Goal: Task Accomplishment & Management: Manage account settings

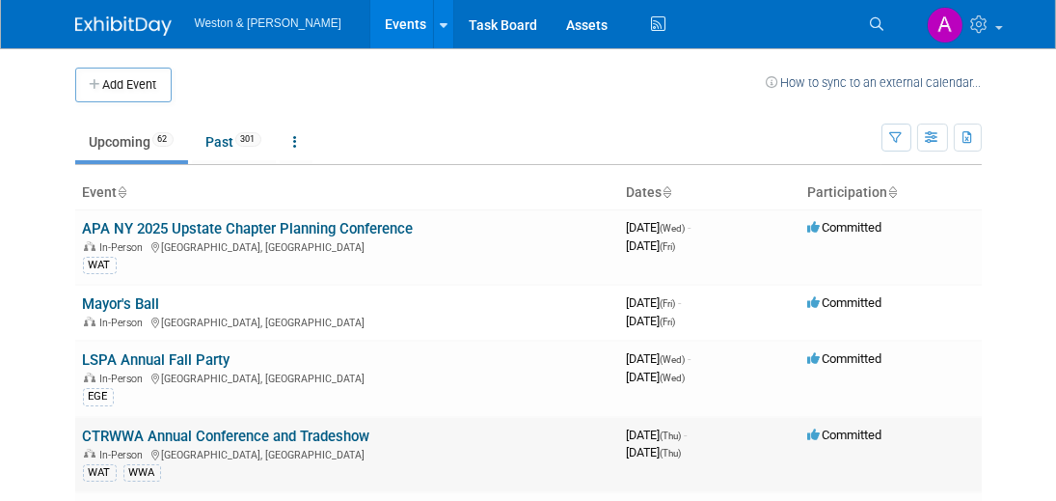
scroll to position [193, 0]
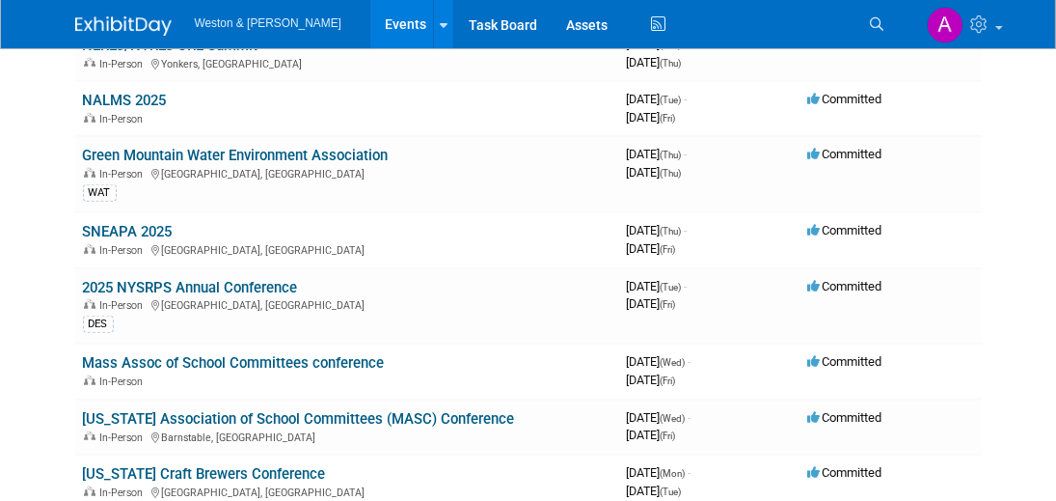
scroll to position [2025, 0]
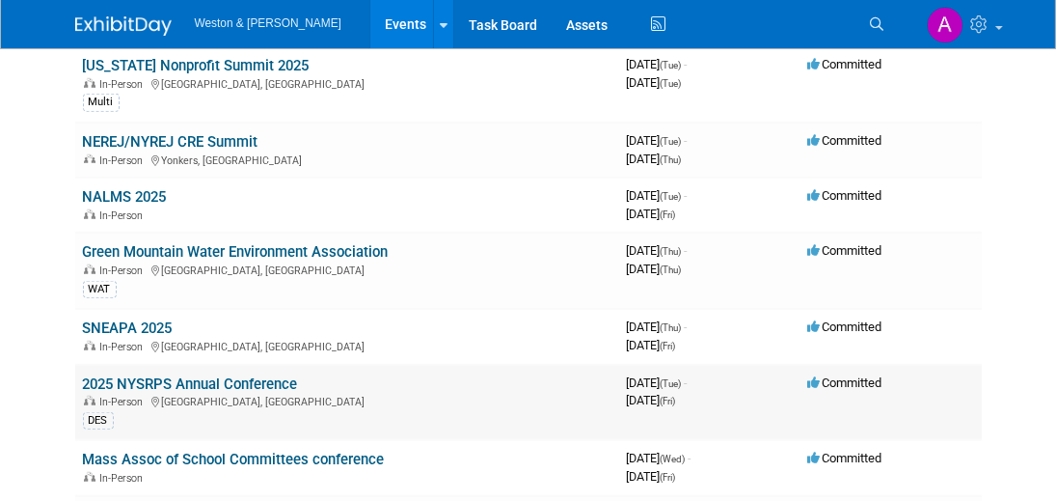
click at [117, 375] on link "2025 NYSRPS Annual Conference" at bounding box center [190, 383] width 215 height 17
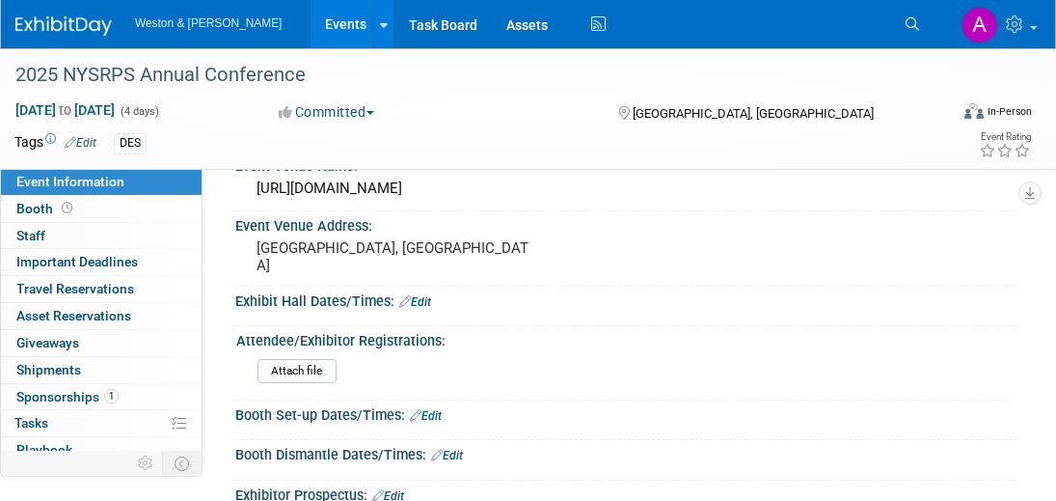
scroll to position [193, 0]
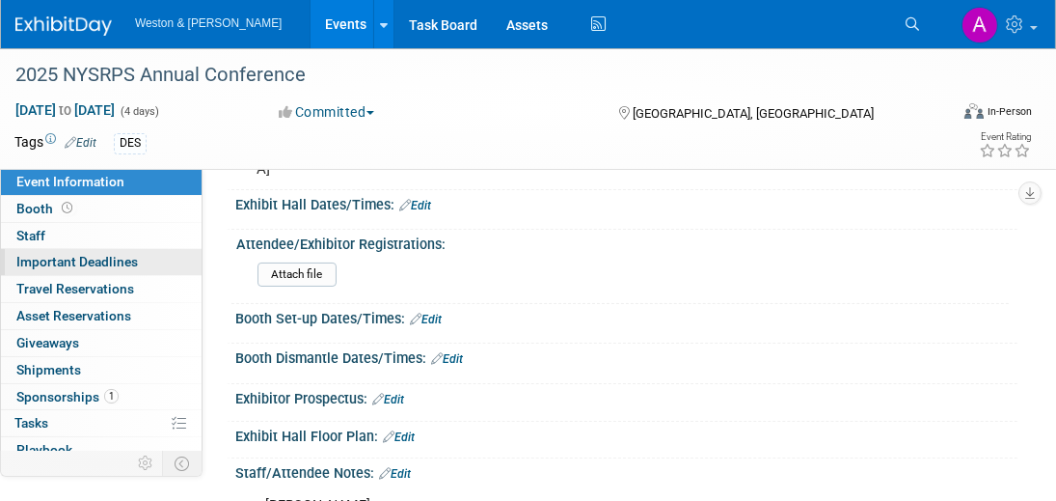
click at [46, 260] on span "Important Deadlines" at bounding box center [77, 261] width 122 height 15
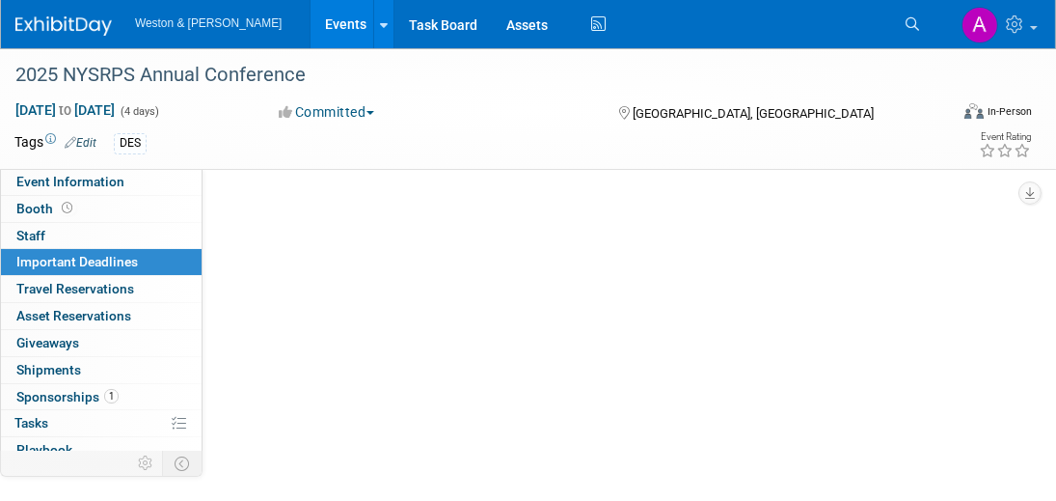
scroll to position [0, 0]
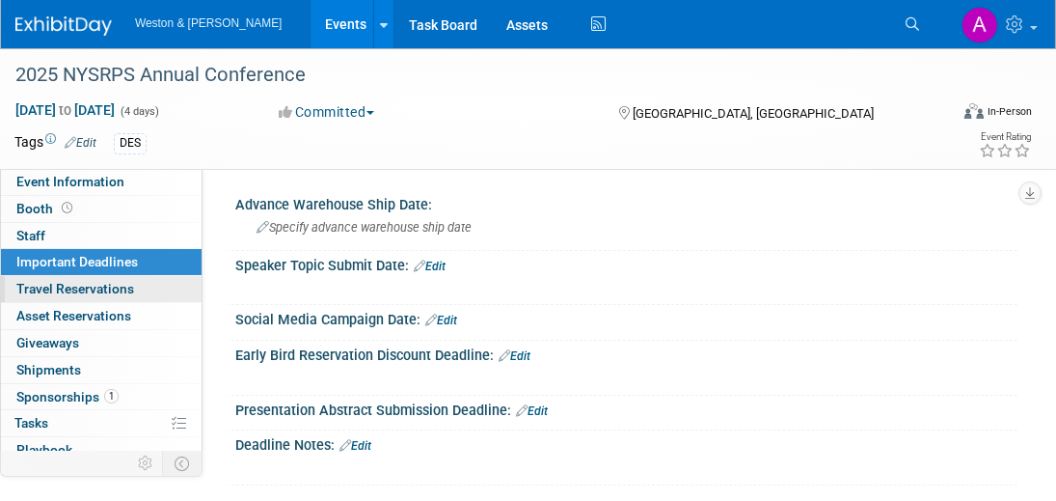
click at [45, 285] on span "Travel Reservations 0" at bounding box center [75, 288] width 118 height 15
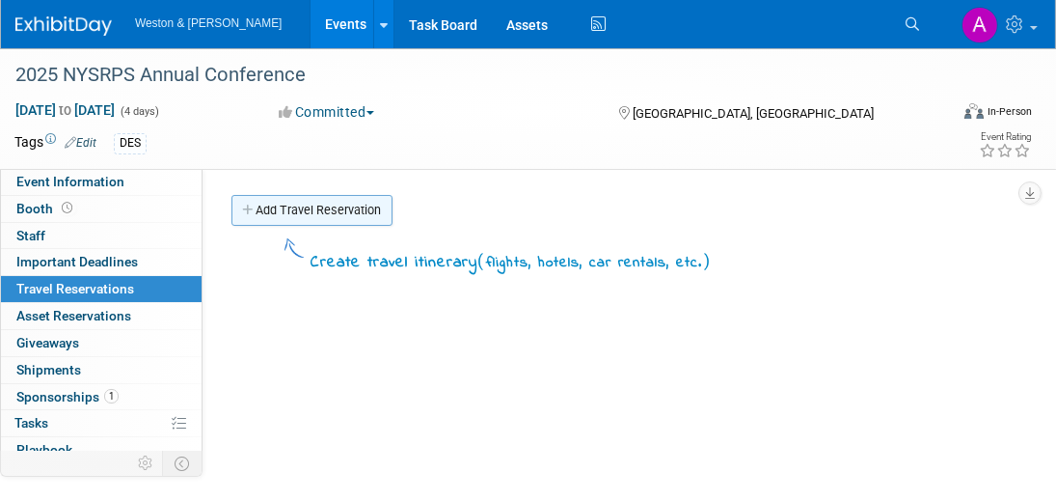
click at [300, 205] on link "Add Travel Reservation" at bounding box center [311, 210] width 161 height 31
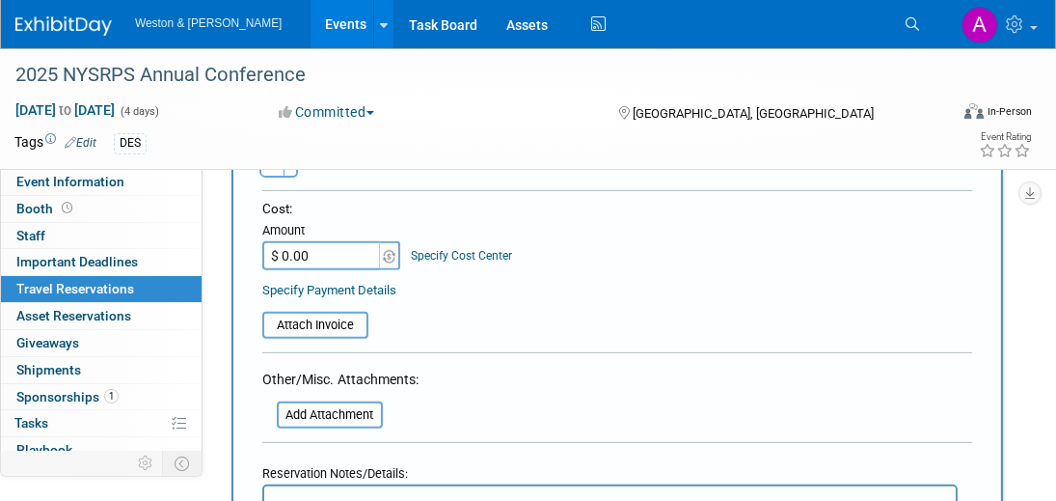
scroll to position [1061, 0]
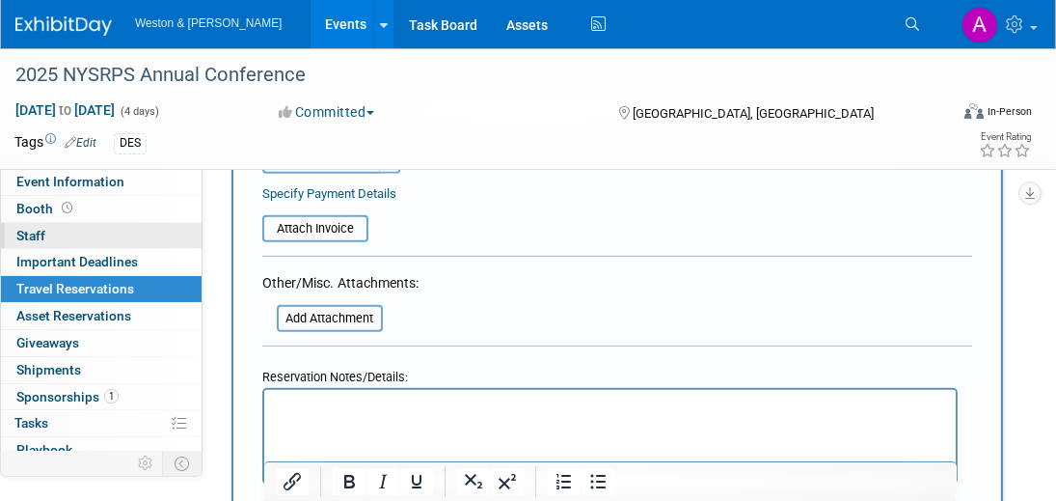
click at [28, 231] on span "Staff 0" at bounding box center [30, 235] width 29 height 15
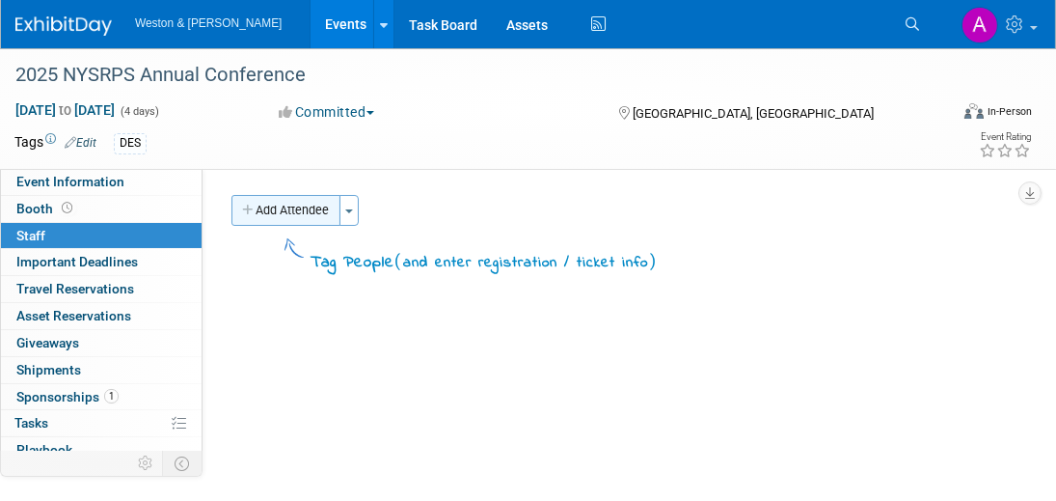
click at [275, 207] on button "Add Attendee" at bounding box center [285, 210] width 109 height 31
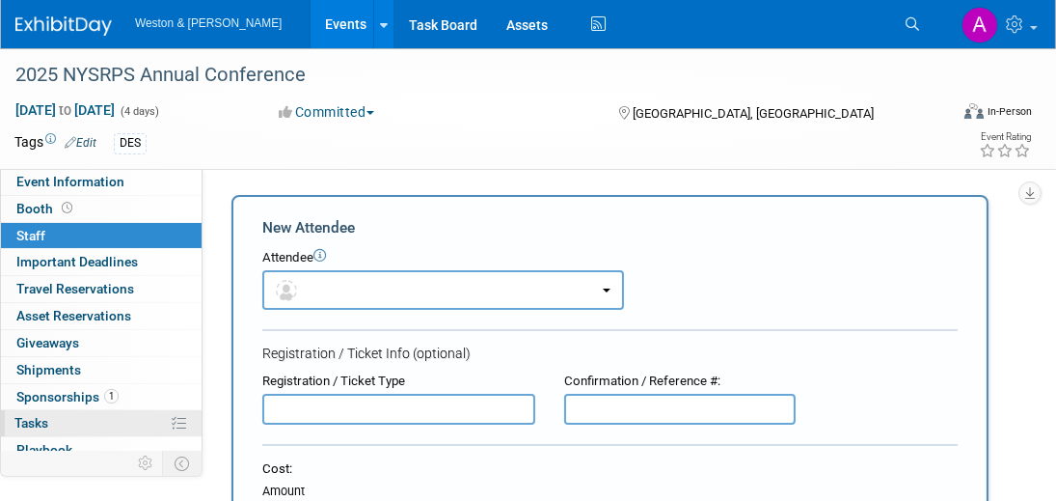
click at [41, 417] on span "Tasks 0%" at bounding box center [31, 422] width 34 height 15
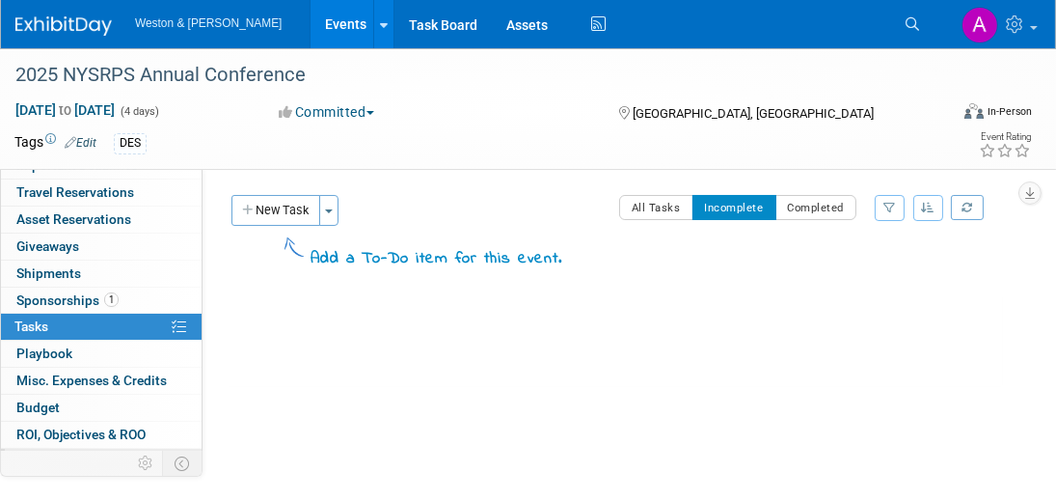
scroll to position [146, 0]
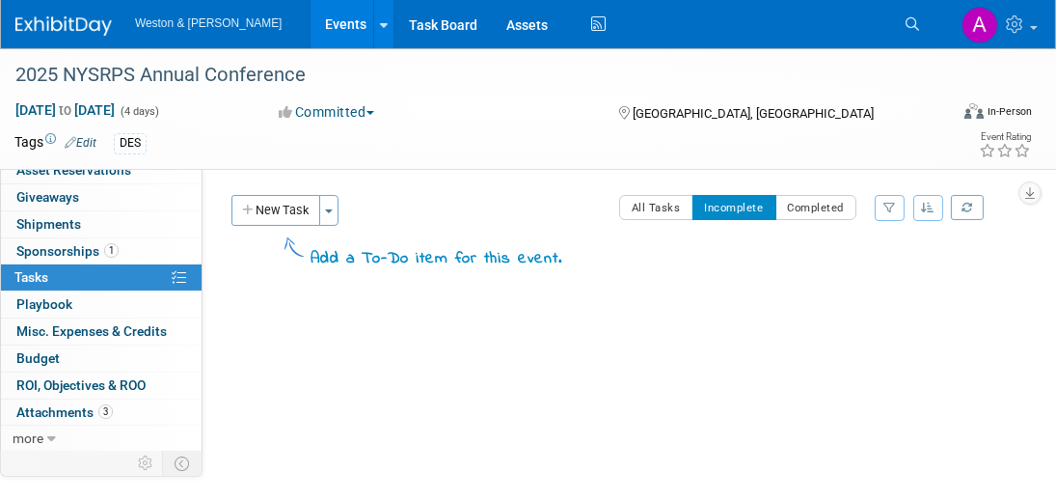
click at [361, 367] on div "2025 NYSRPS Annual Conference White Plains, NY Nov 11, 2025 to Nov 14, 2025 (Go…" at bounding box center [615, 341] width 776 height 92
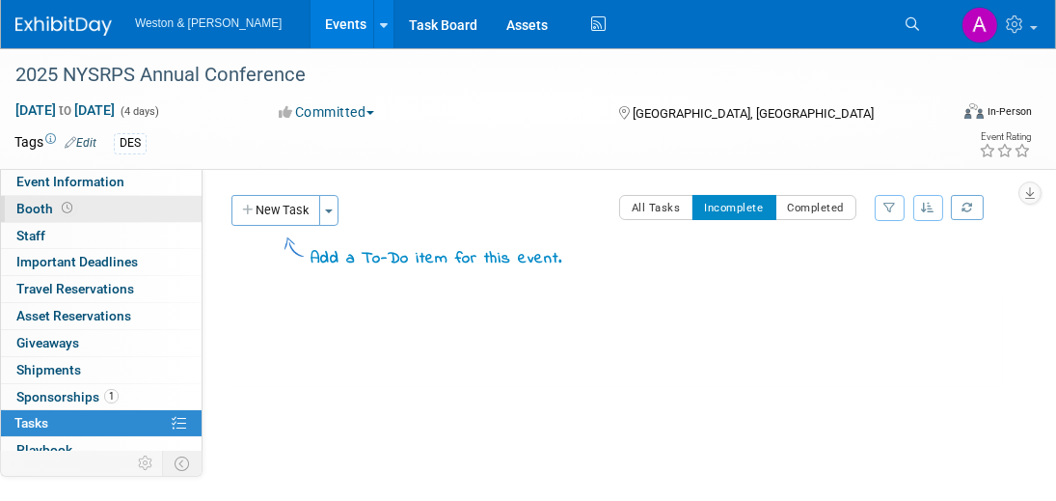
click at [19, 203] on span "Booth" at bounding box center [46, 208] width 60 height 15
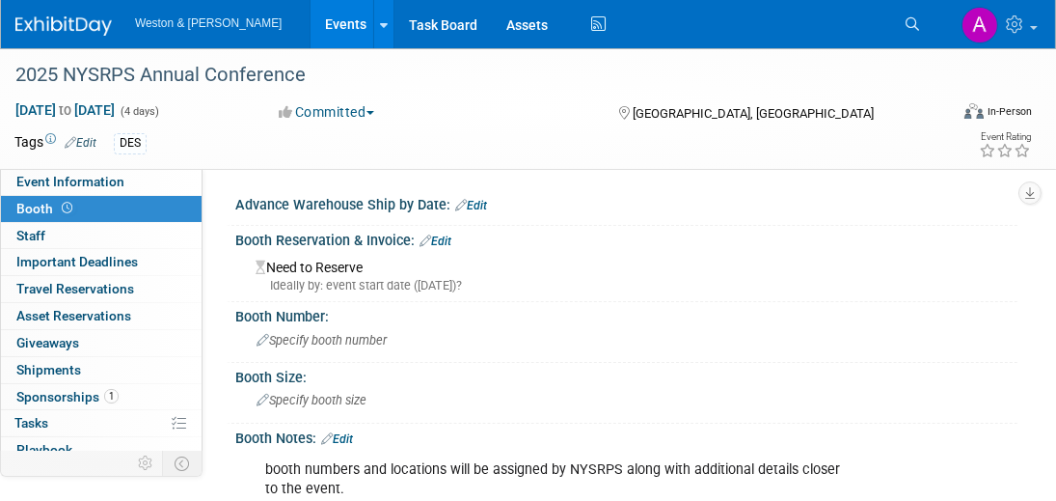
click at [381, 108] on button "Committed" at bounding box center [327, 111] width 109 height 19
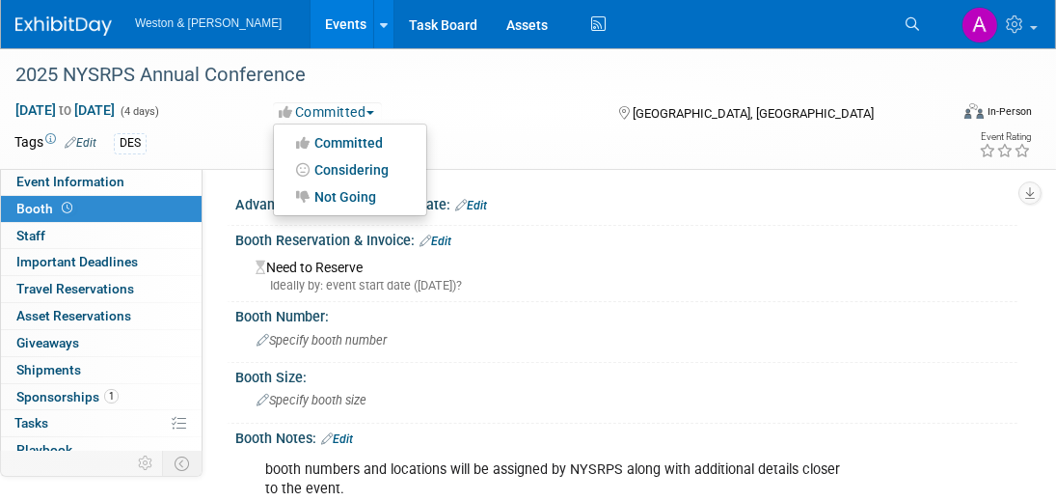
click at [381, 108] on button "Committed" at bounding box center [327, 111] width 109 height 19
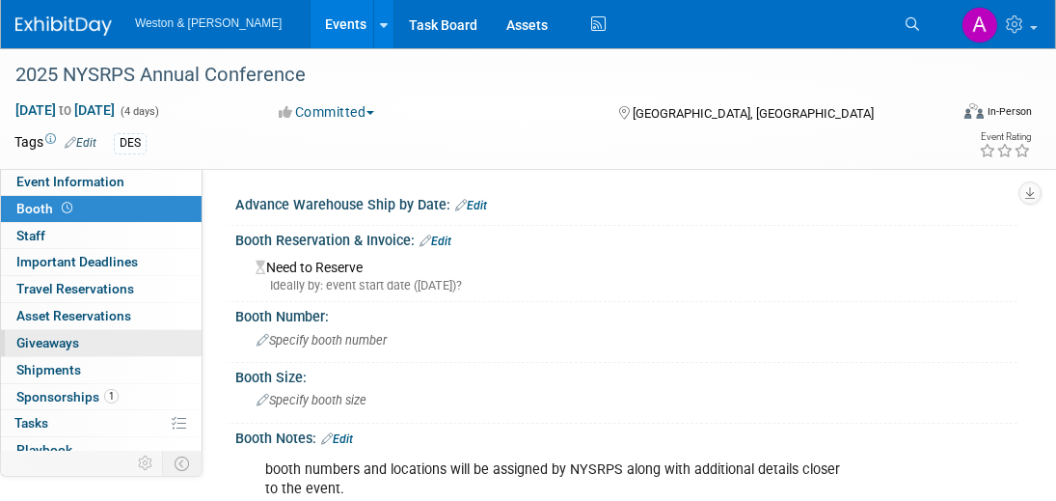
click at [23, 342] on span "Giveaways 0" at bounding box center [47, 342] width 63 height 15
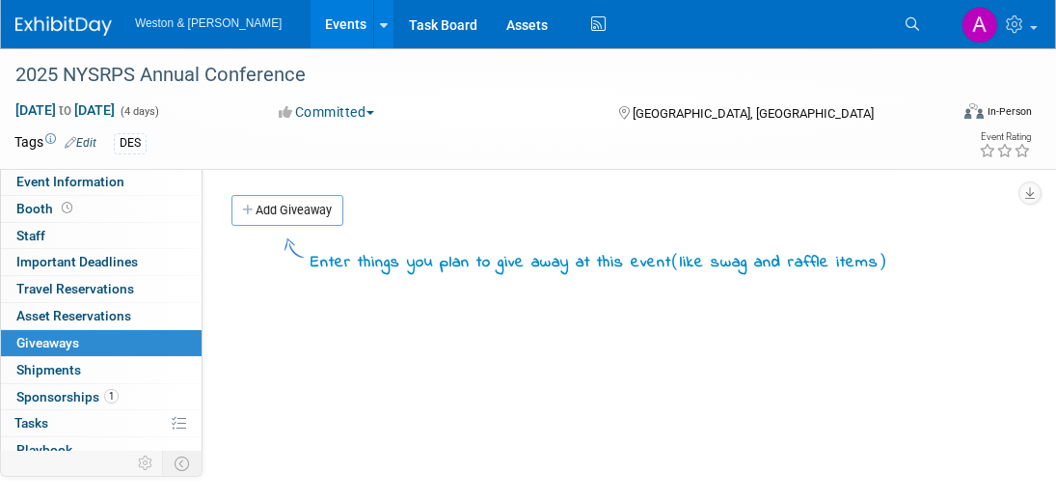
click at [533, 368] on div "Event Website: Edit https://newyorkstaterecreationampparksociety.wildapricot.or…" at bounding box center [610, 383] width 815 height 428
click at [380, 15] on div at bounding box center [384, 23] width 8 height 19
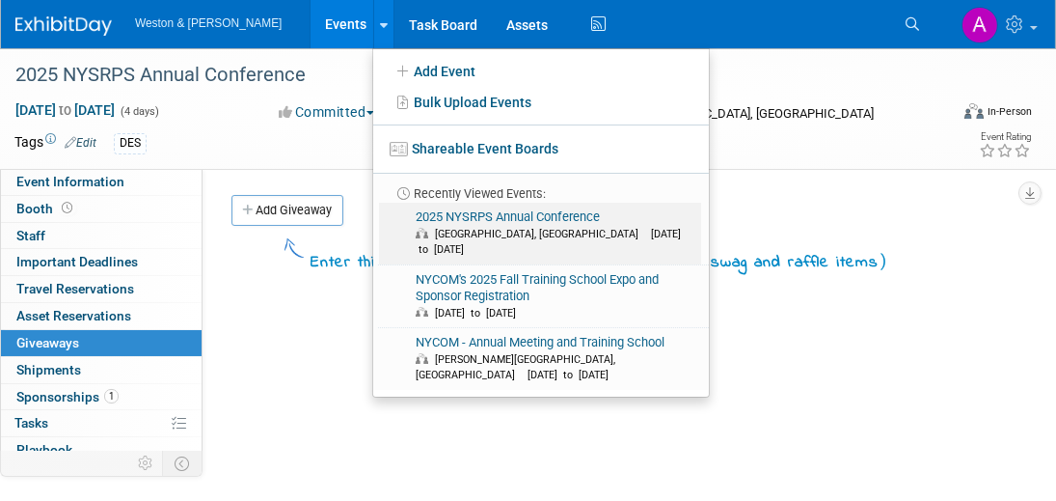
click at [384, 213] on link "2025 NYSRPS Annual Conference White Plains, NY Nov 11, 2025 to Nov 14, 2025" at bounding box center [540, 234] width 322 height 62
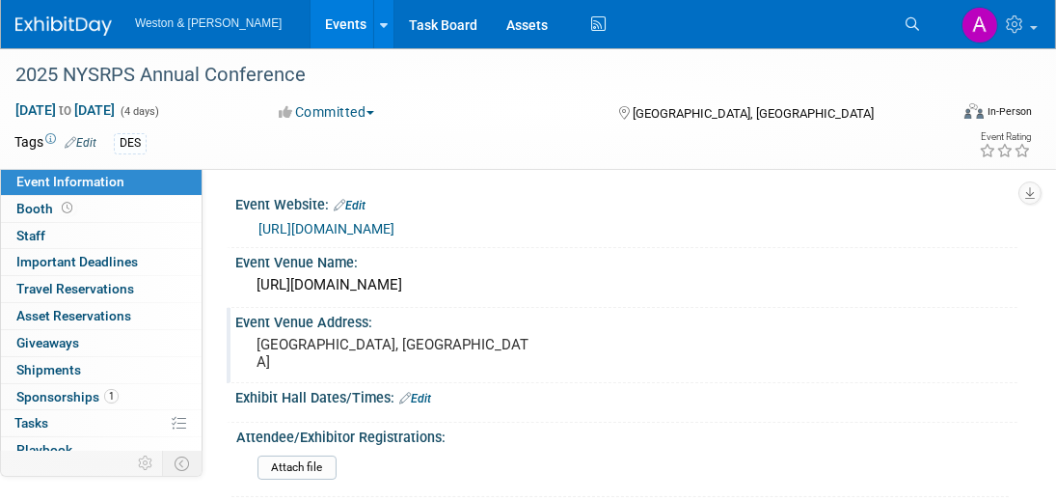
drag, startPoint x: 485, startPoint y: 323, endPoint x: 462, endPoint y: 312, distance: 25.9
click at [482, 320] on div "Event Venue Address:" at bounding box center [626, 320] width 782 height 24
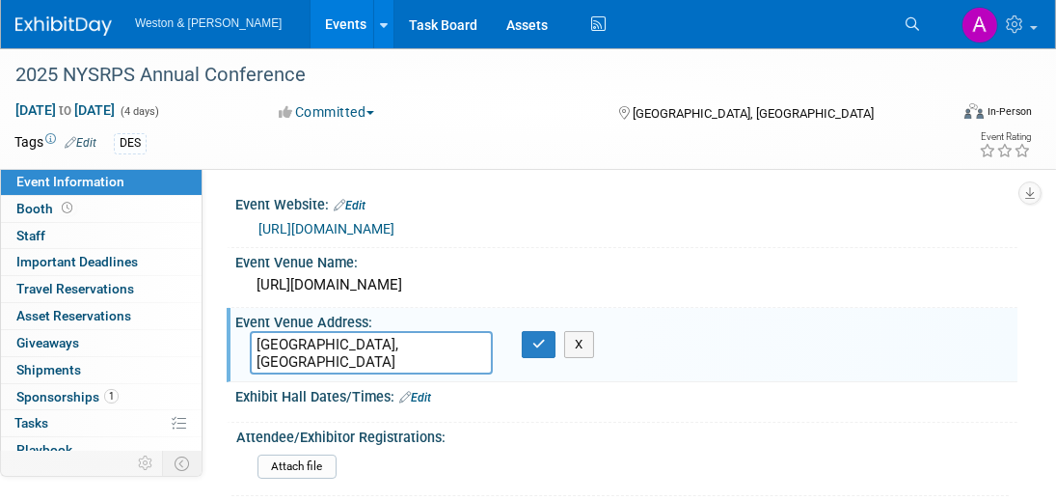
click at [392, 226] on link "[URL][DOMAIN_NAME]" at bounding box center [326, 228] width 136 height 15
